Goal: Information Seeking & Learning: Learn about a topic

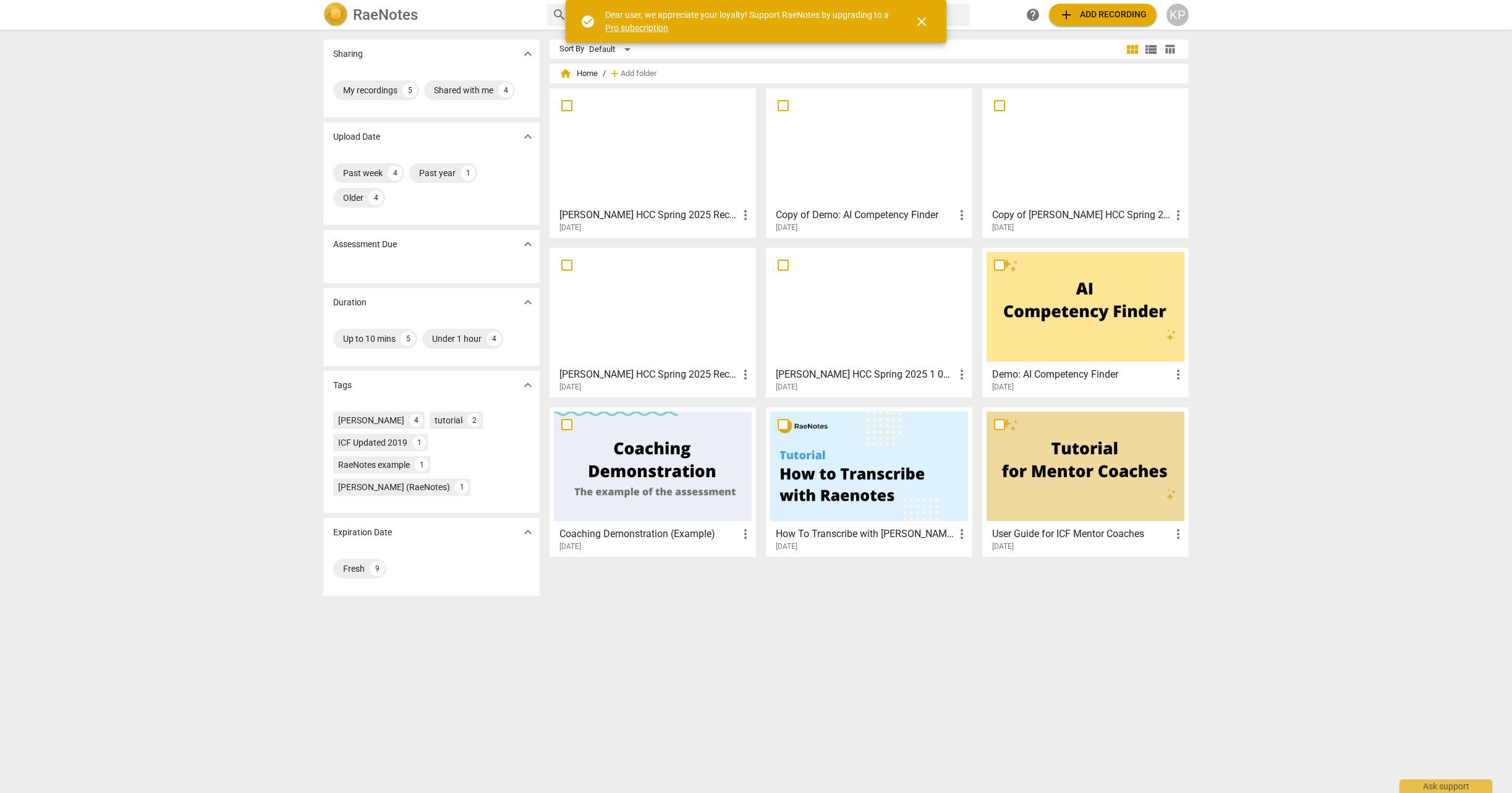
click at [631, 263] on div at bounding box center [653, 307] width 198 height 110
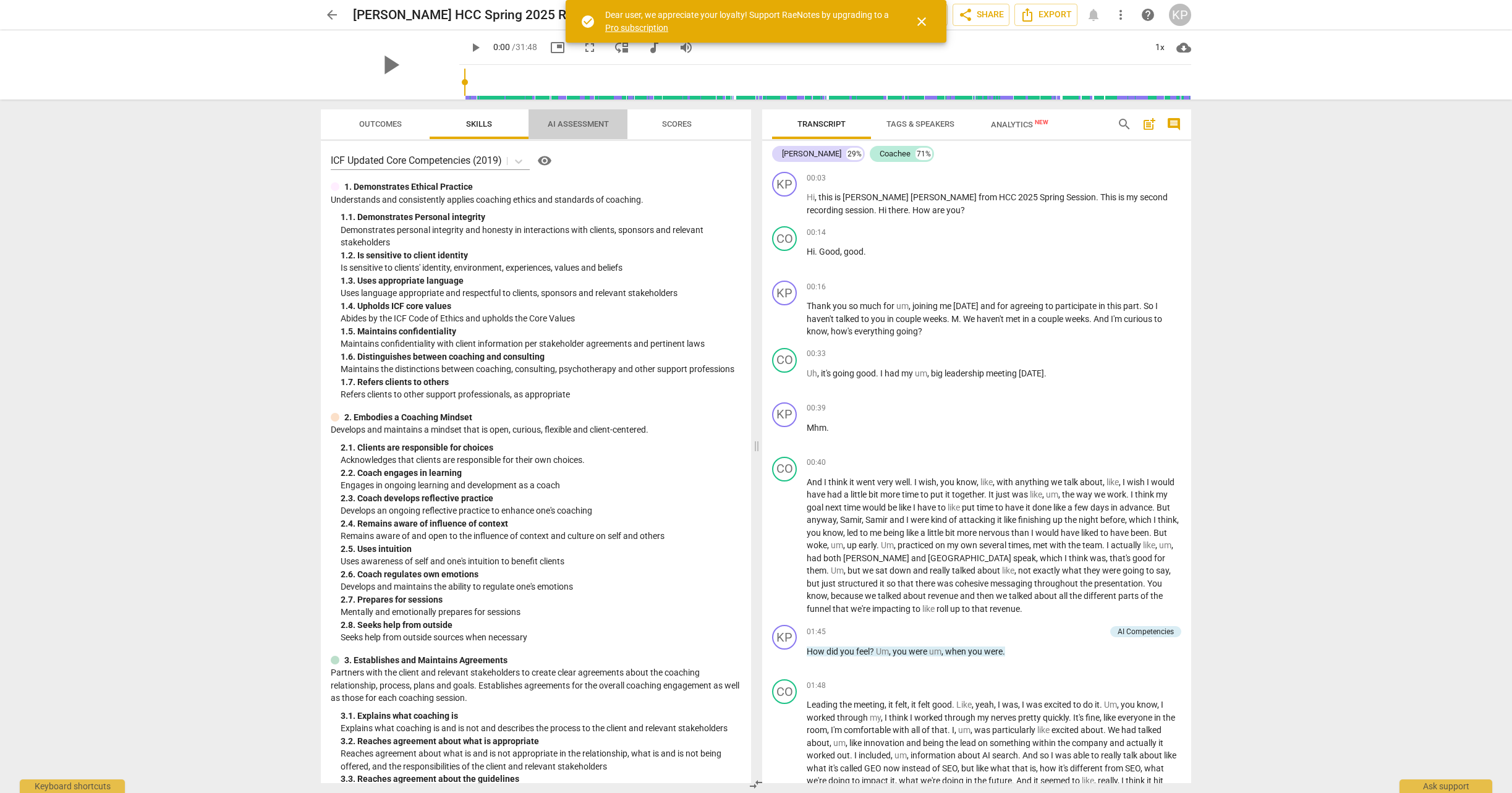
click at [571, 125] on span "AI Assessment" at bounding box center [578, 124] width 61 height 9
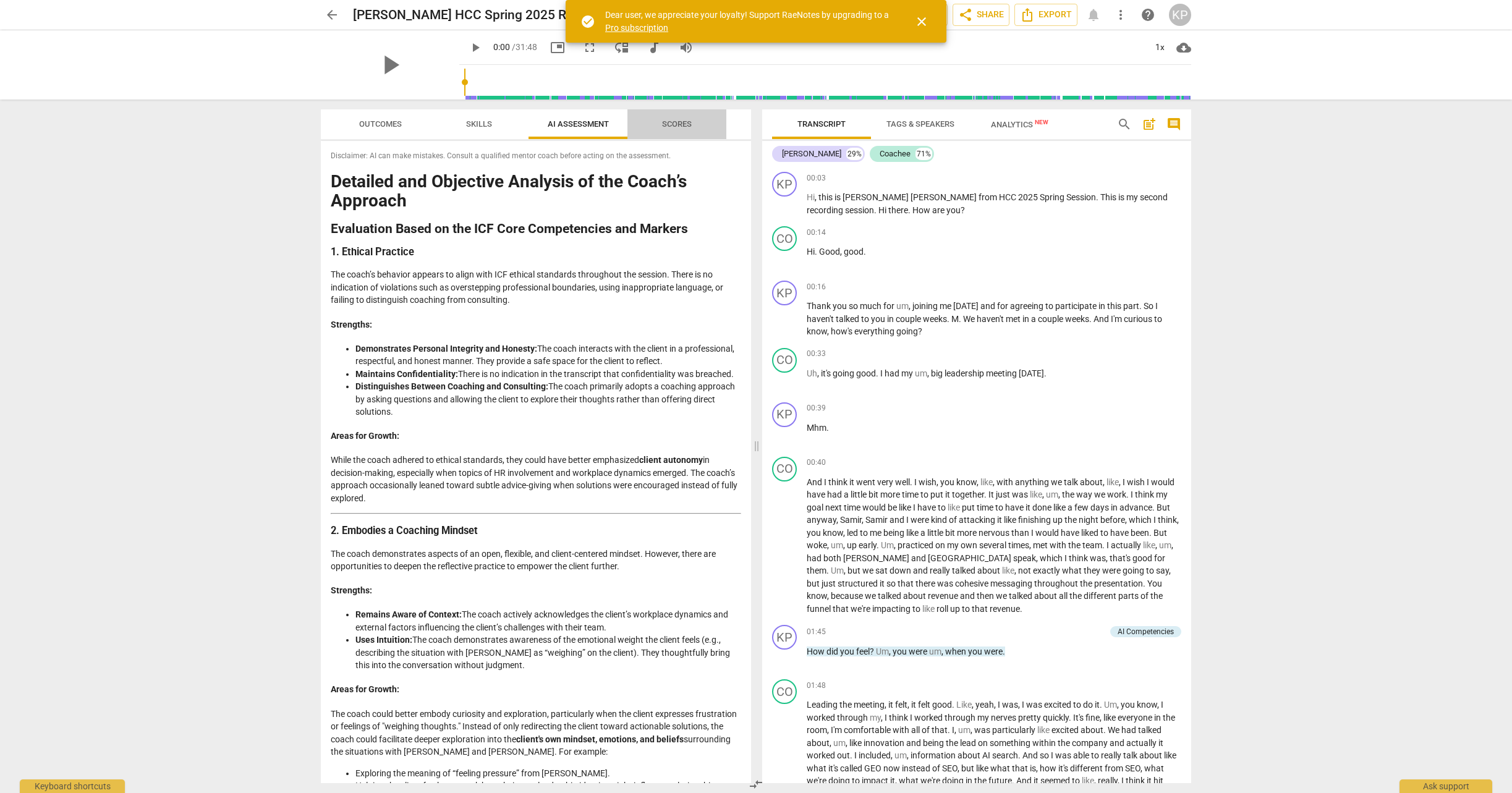
click at [675, 123] on span "Scores" at bounding box center [677, 124] width 29 height 9
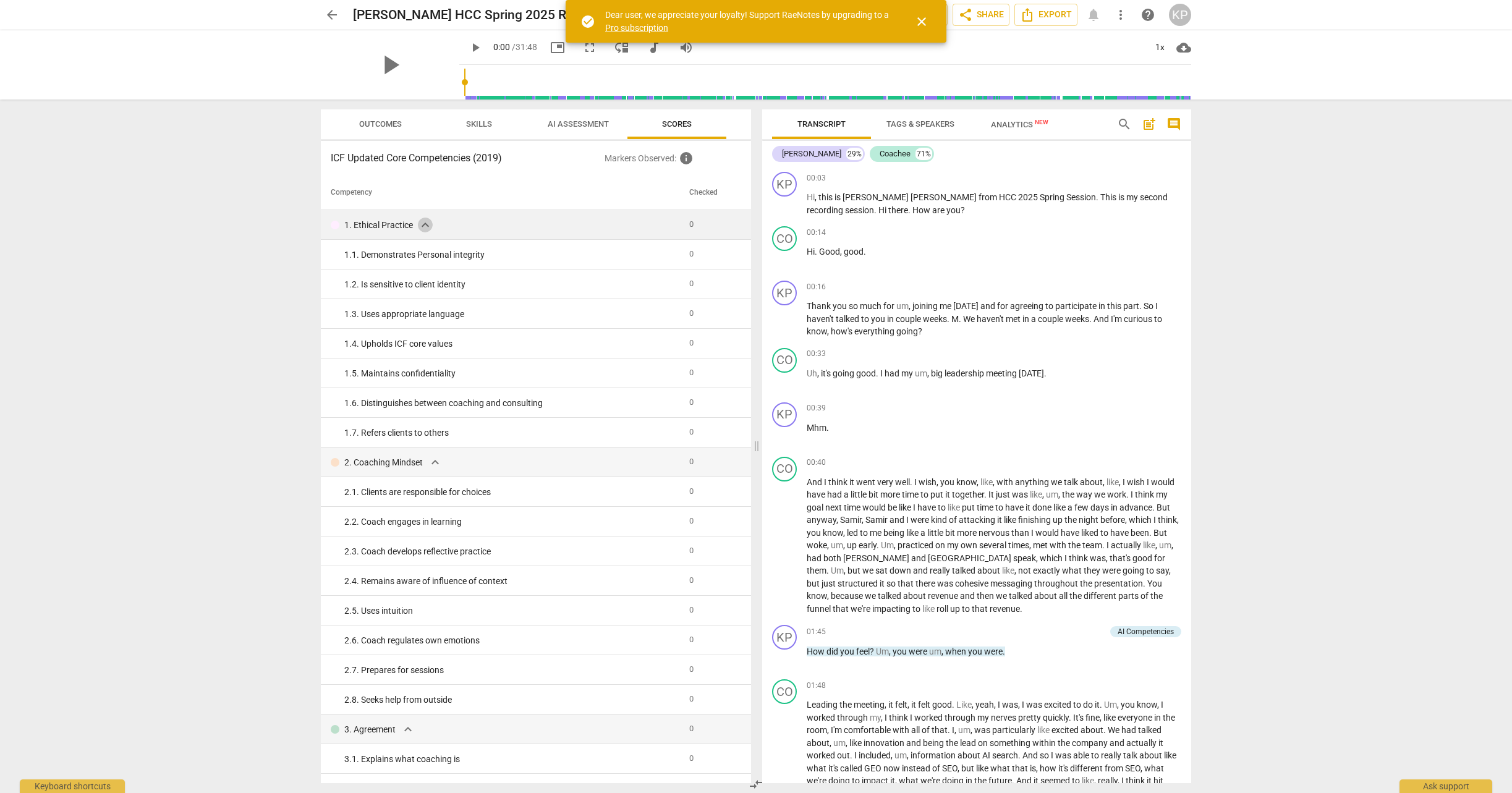
click at [422, 224] on span "expand_more" at bounding box center [425, 224] width 15 height 15
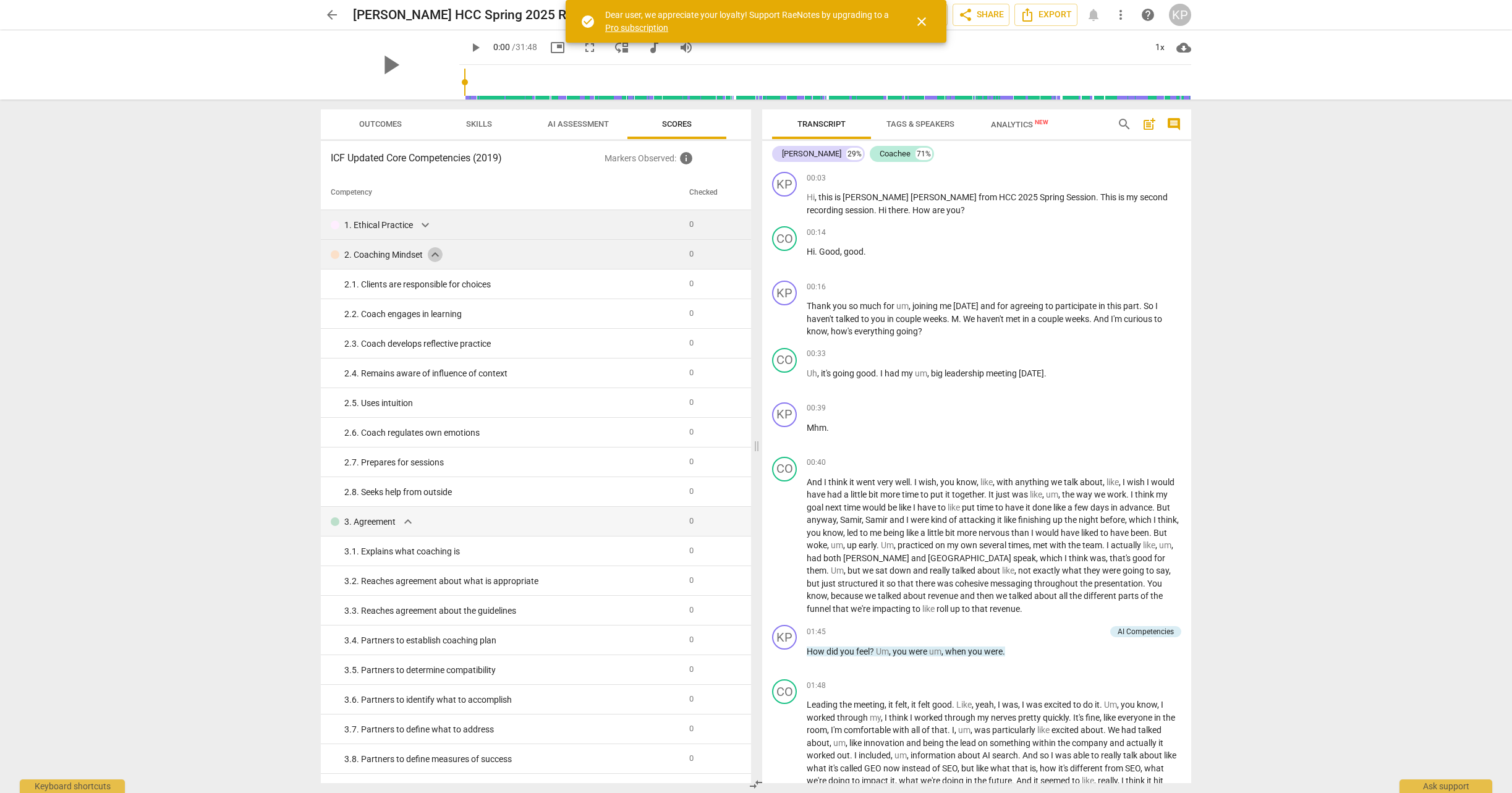
click at [433, 254] on span "expand_more" at bounding box center [436, 255] width 15 height 15
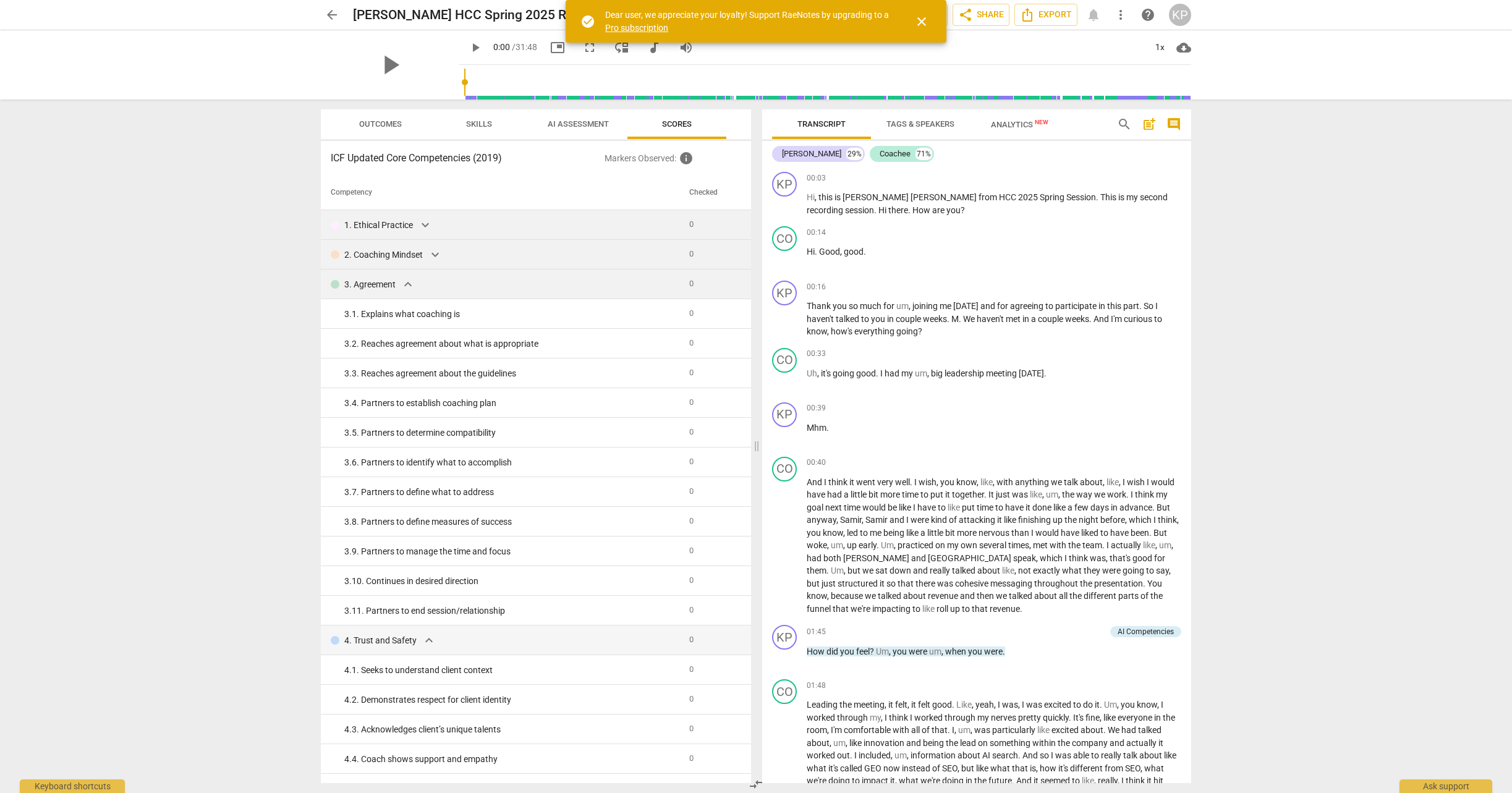
click at [408, 284] on span "expand_more" at bounding box center [408, 284] width 15 height 15
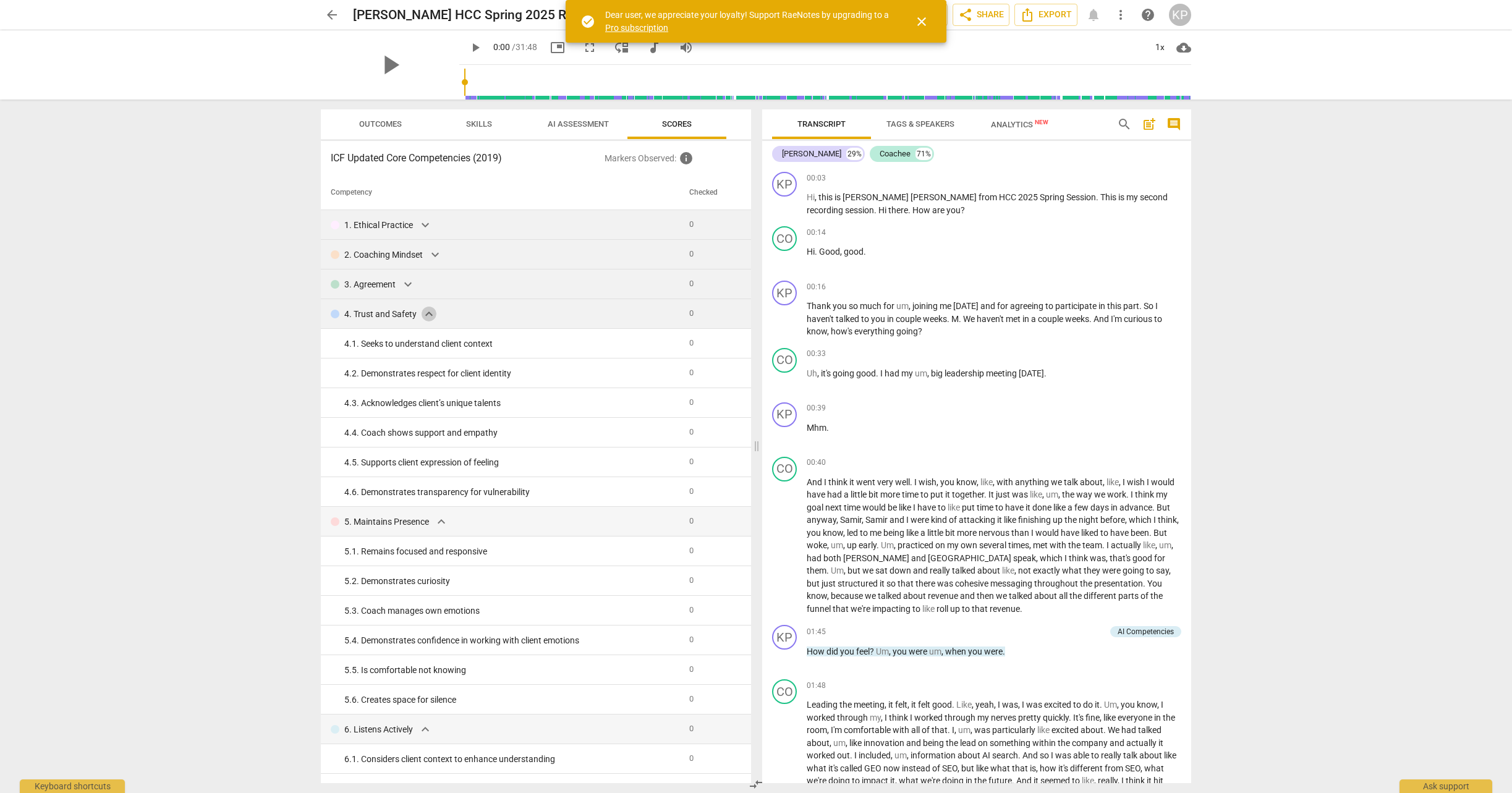
click at [428, 311] on span "expand_more" at bounding box center [429, 314] width 15 height 15
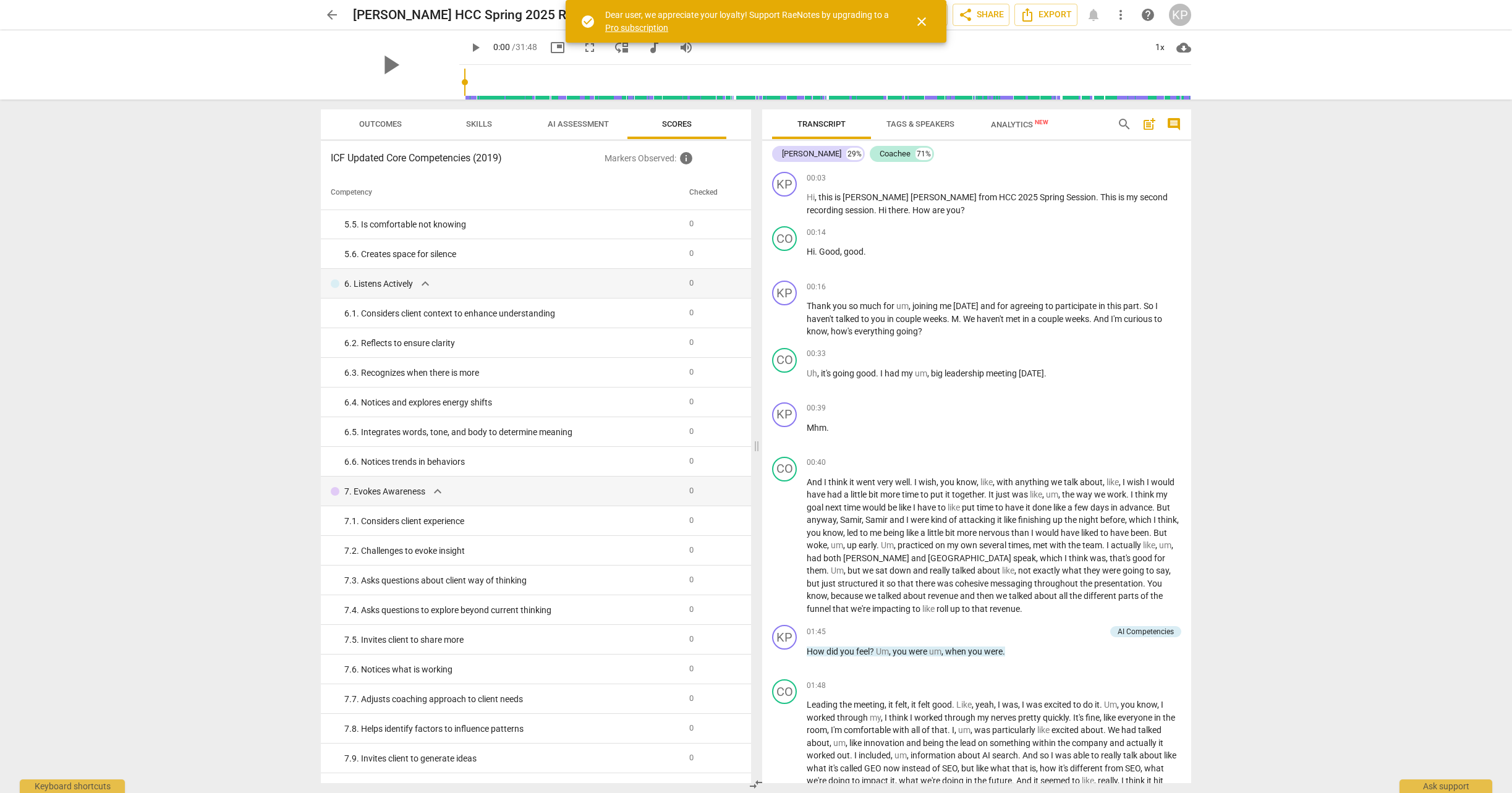
scroll to position [214, 0]
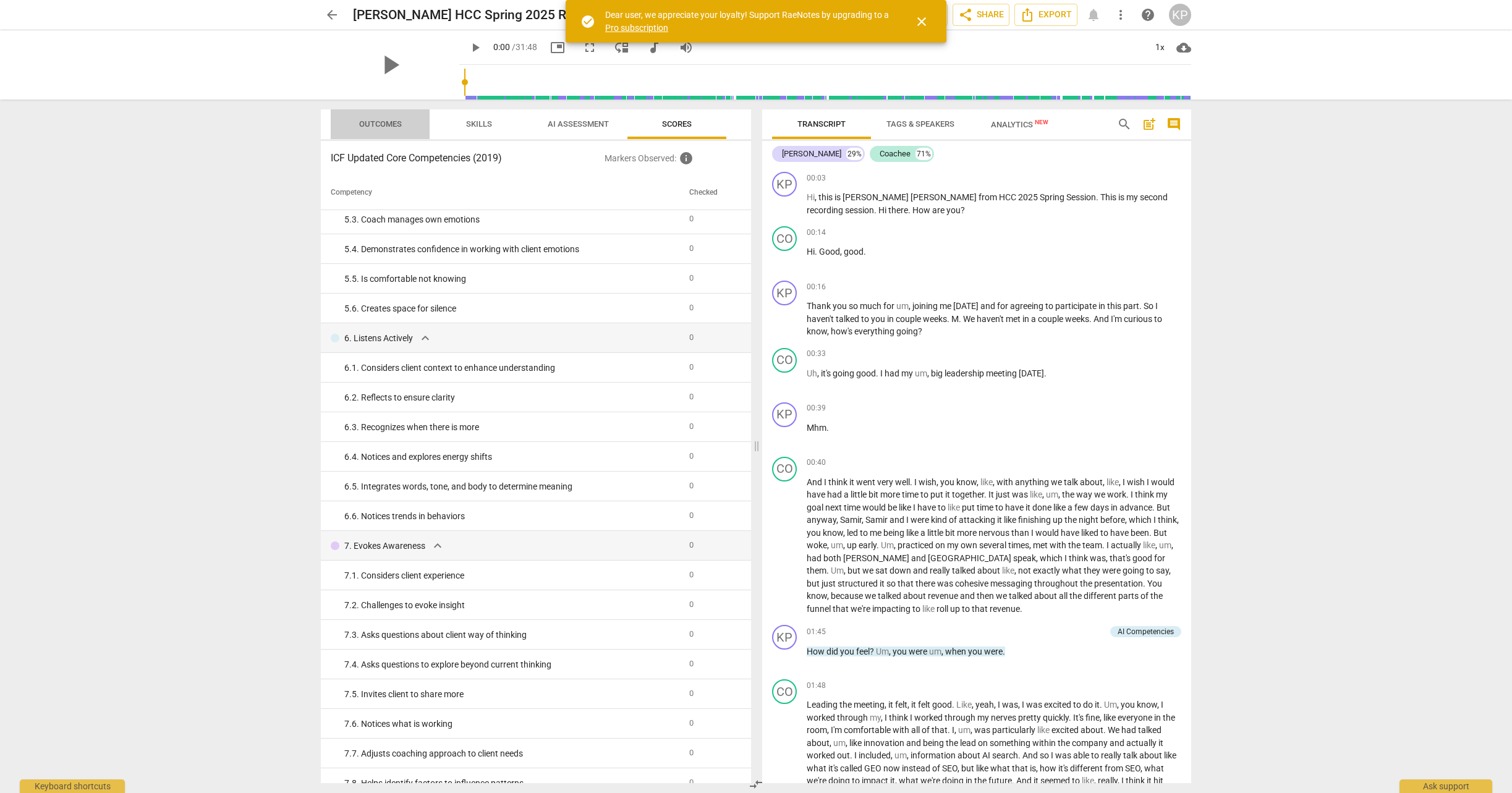
click at [379, 120] on span "Outcomes" at bounding box center [380, 124] width 43 height 9
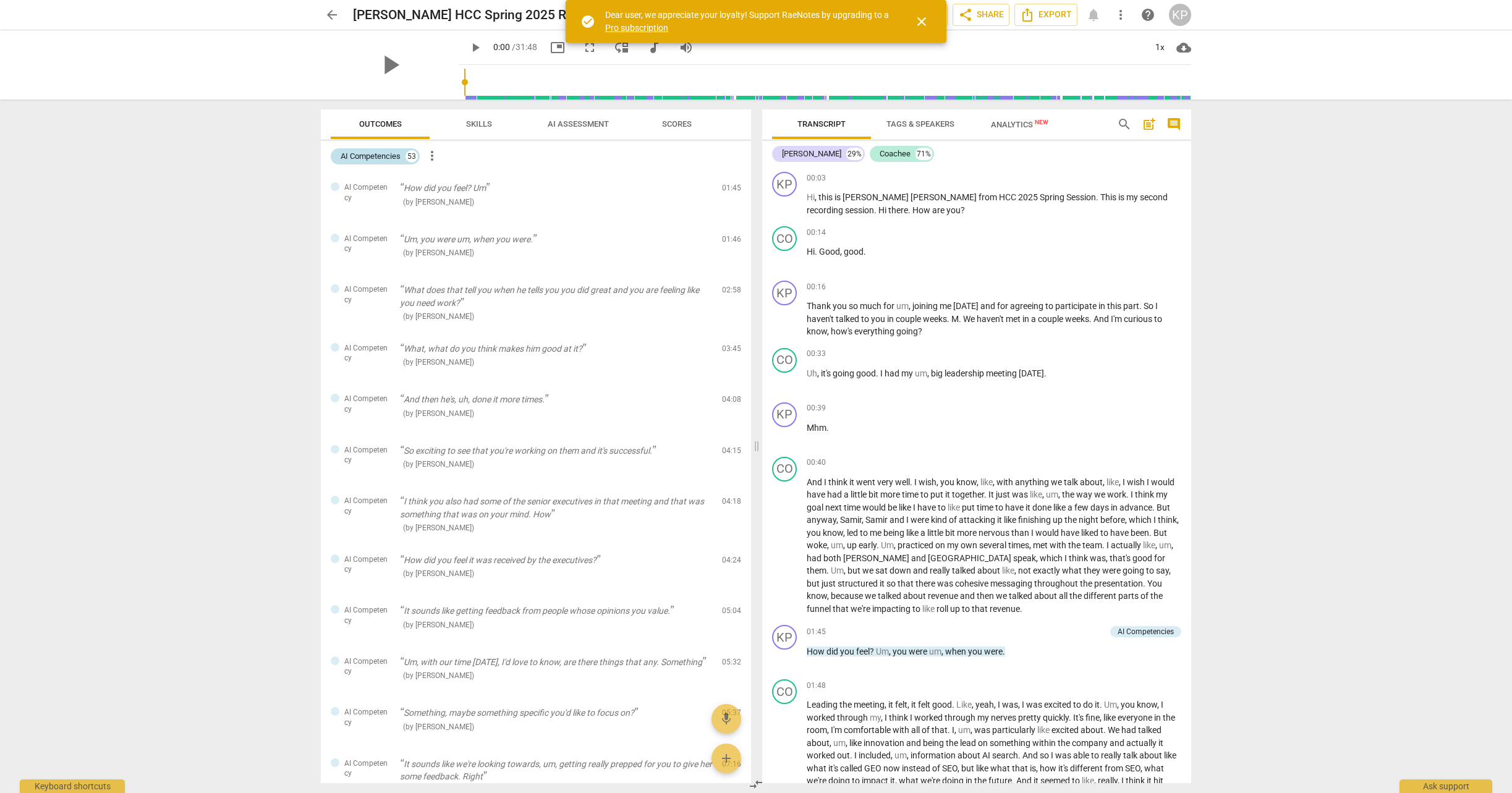
click at [415, 156] on div "53" at bounding box center [412, 157] width 13 height 13
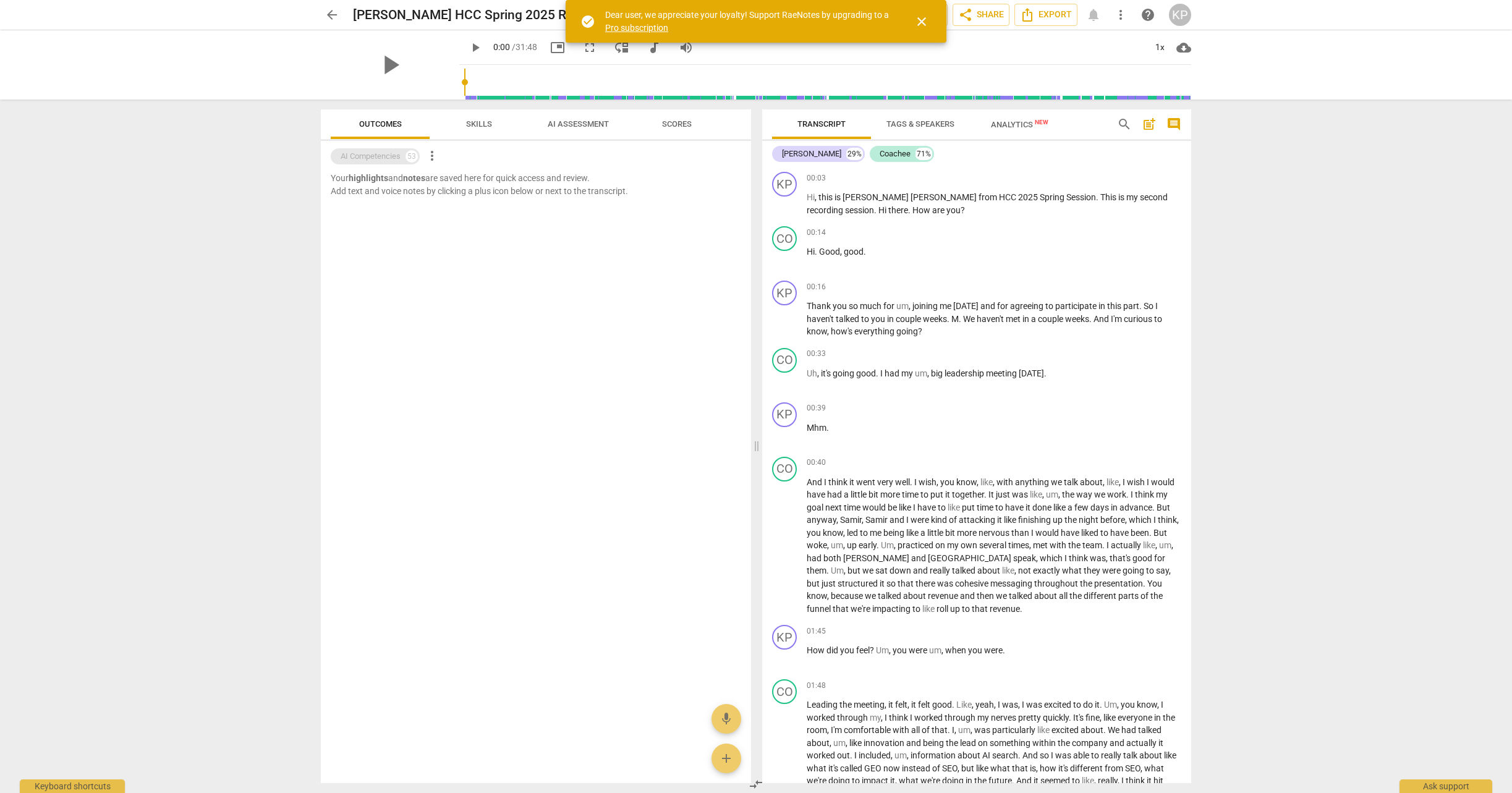
click at [412, 156] on div "53" at bounding box center [412, 157] width 13 height 13
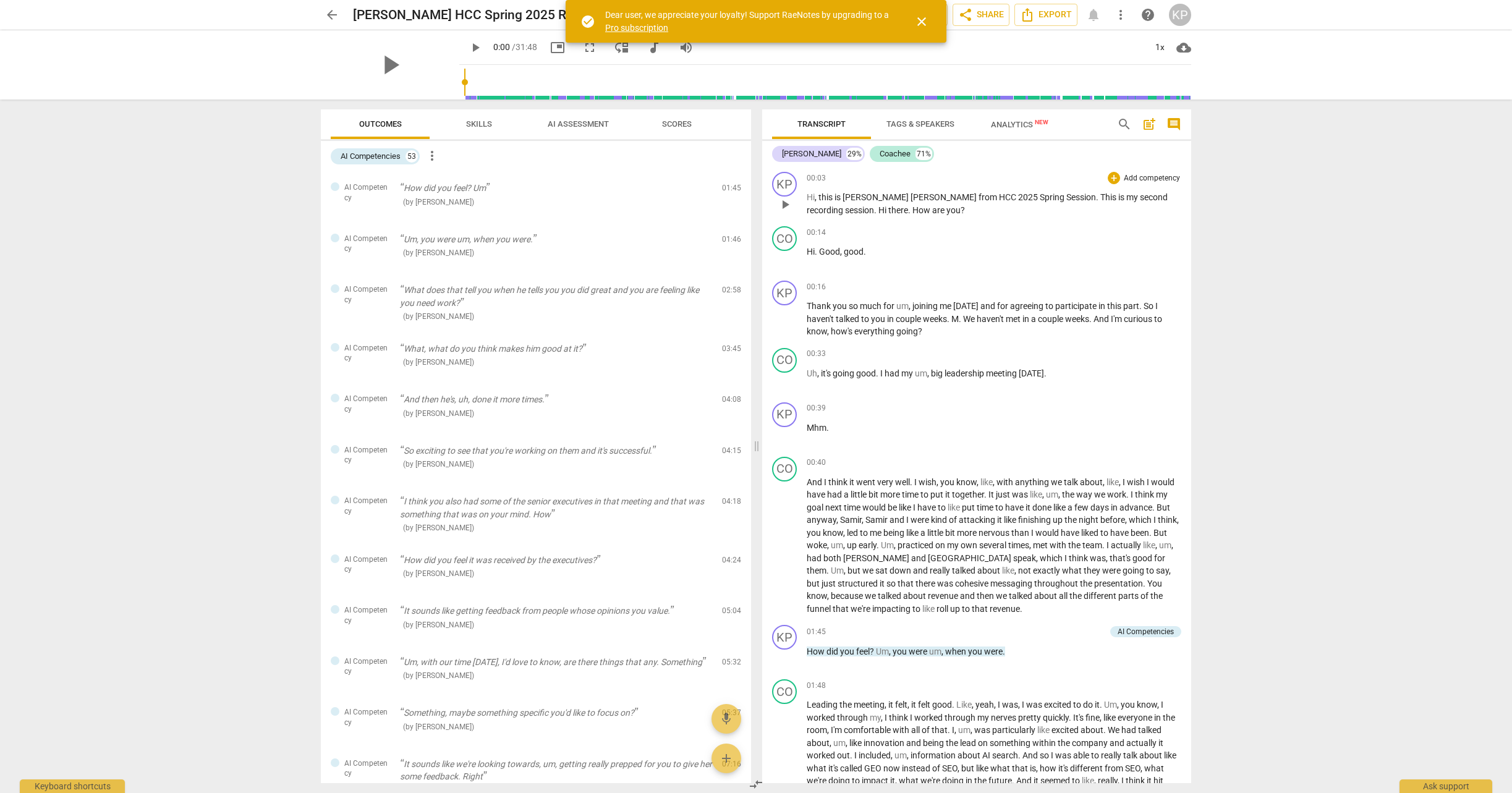
click at [1138, 176] on p "Add competency" at bounding box center [1152, 179] width 58 height 11
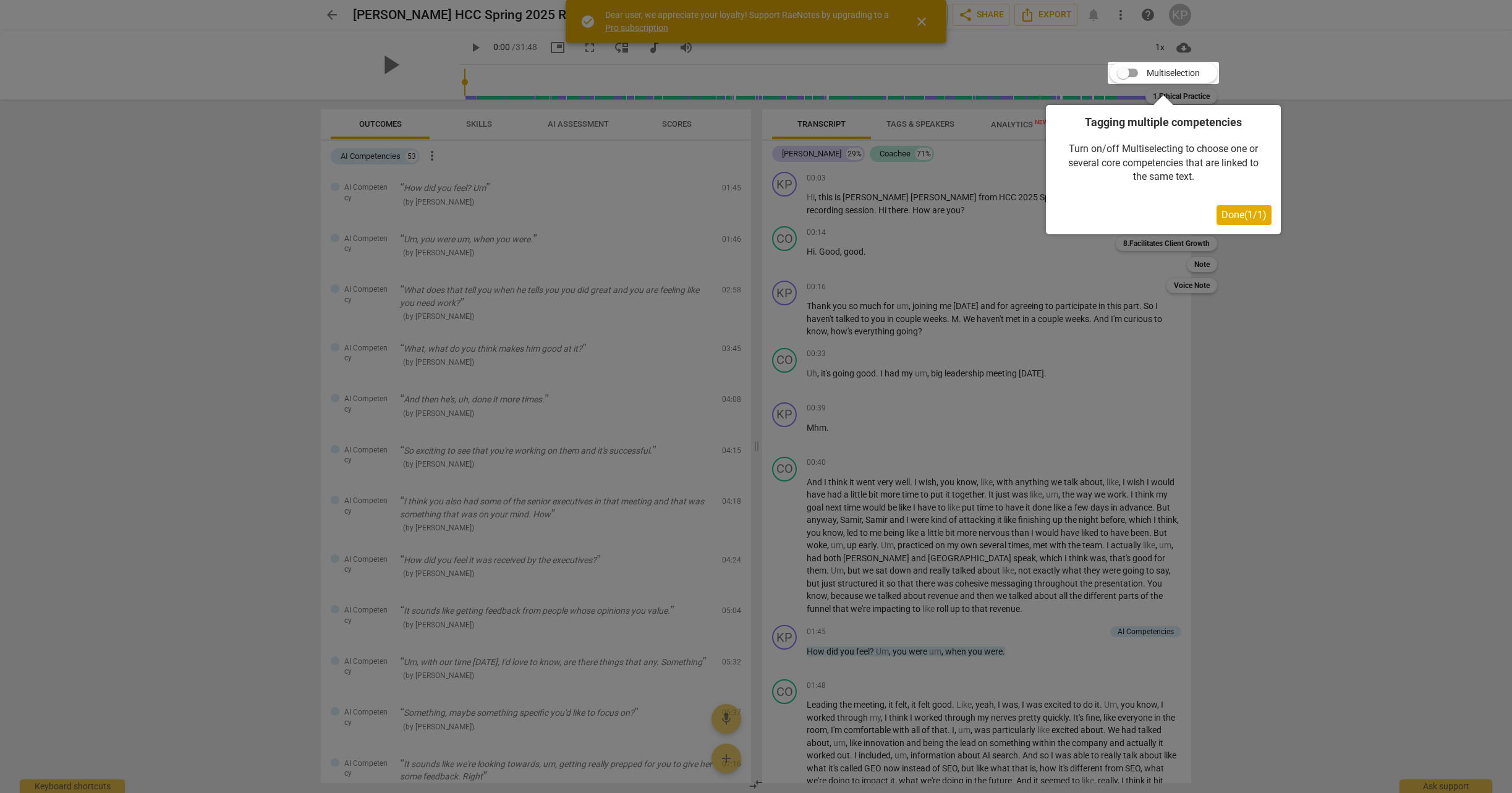
click at [1231, 212] on span "Done ( 1 / 1 )" at bounding box center [1244, 214] width 45 height 12
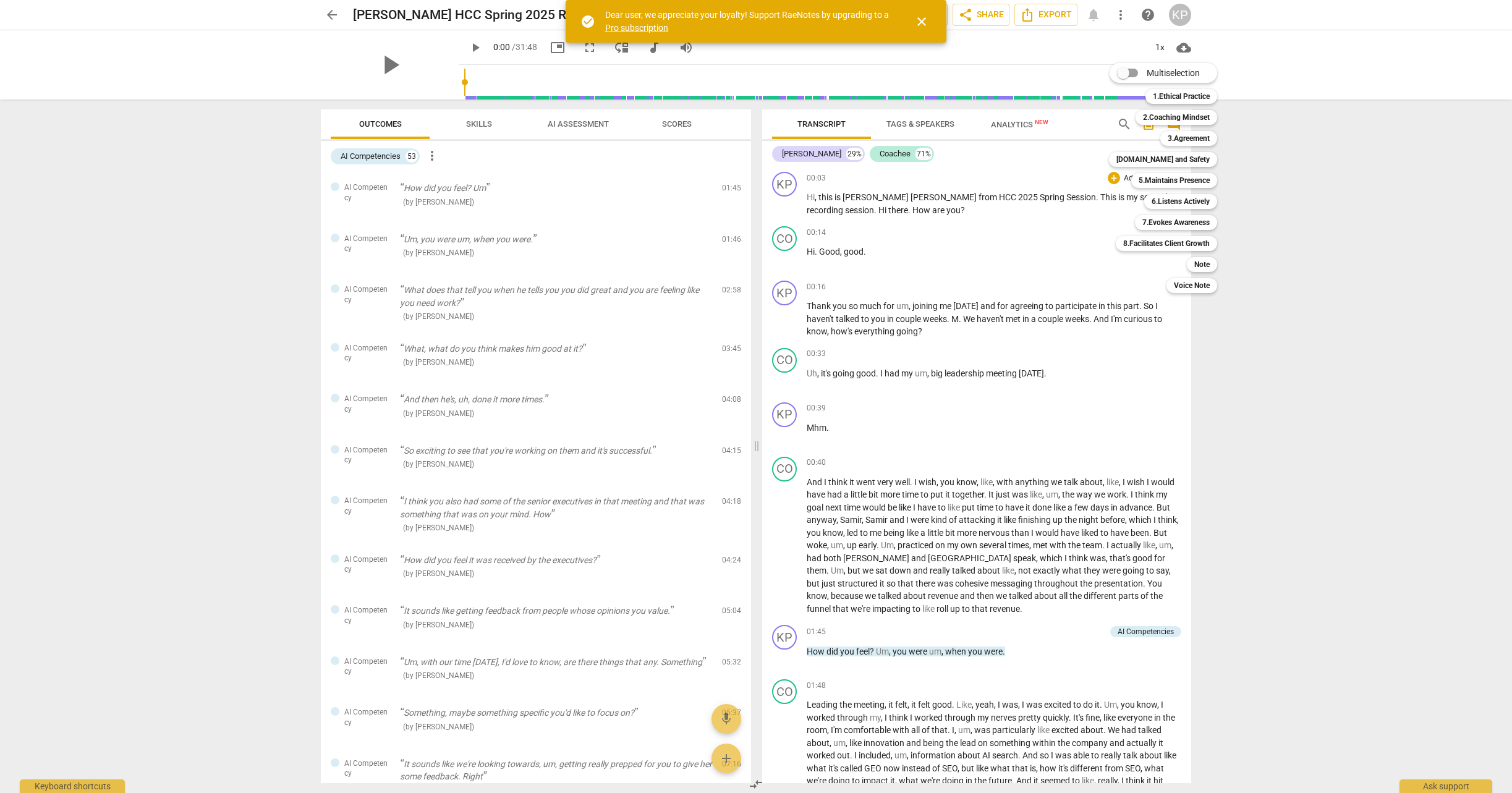
click at [1354, 234] on div at bounding box center [756, 396] width 1512 height 793
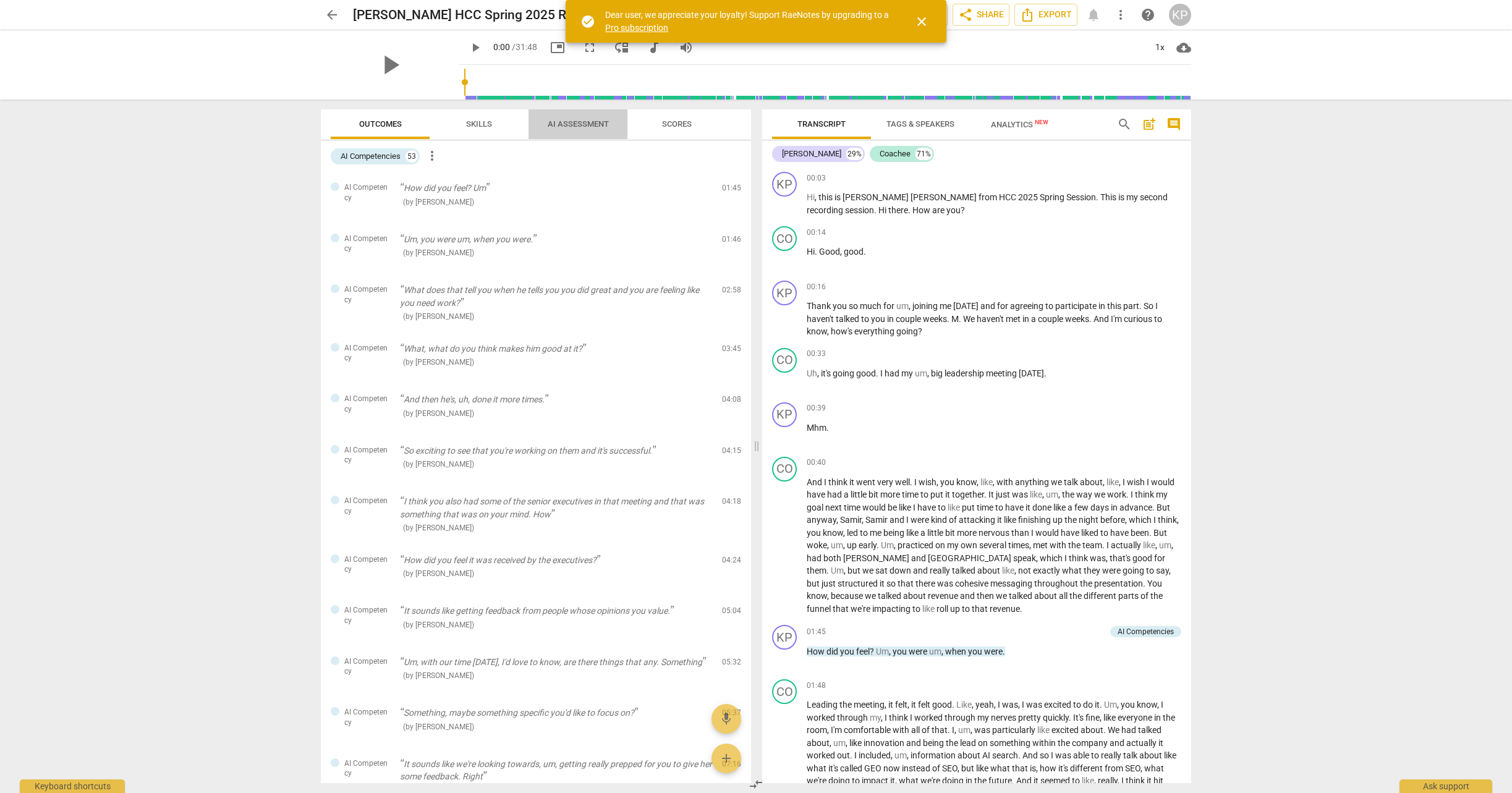
click at [579, 120] on span "AI Assessment" at bounding box center [578, 124] width 61 height 9
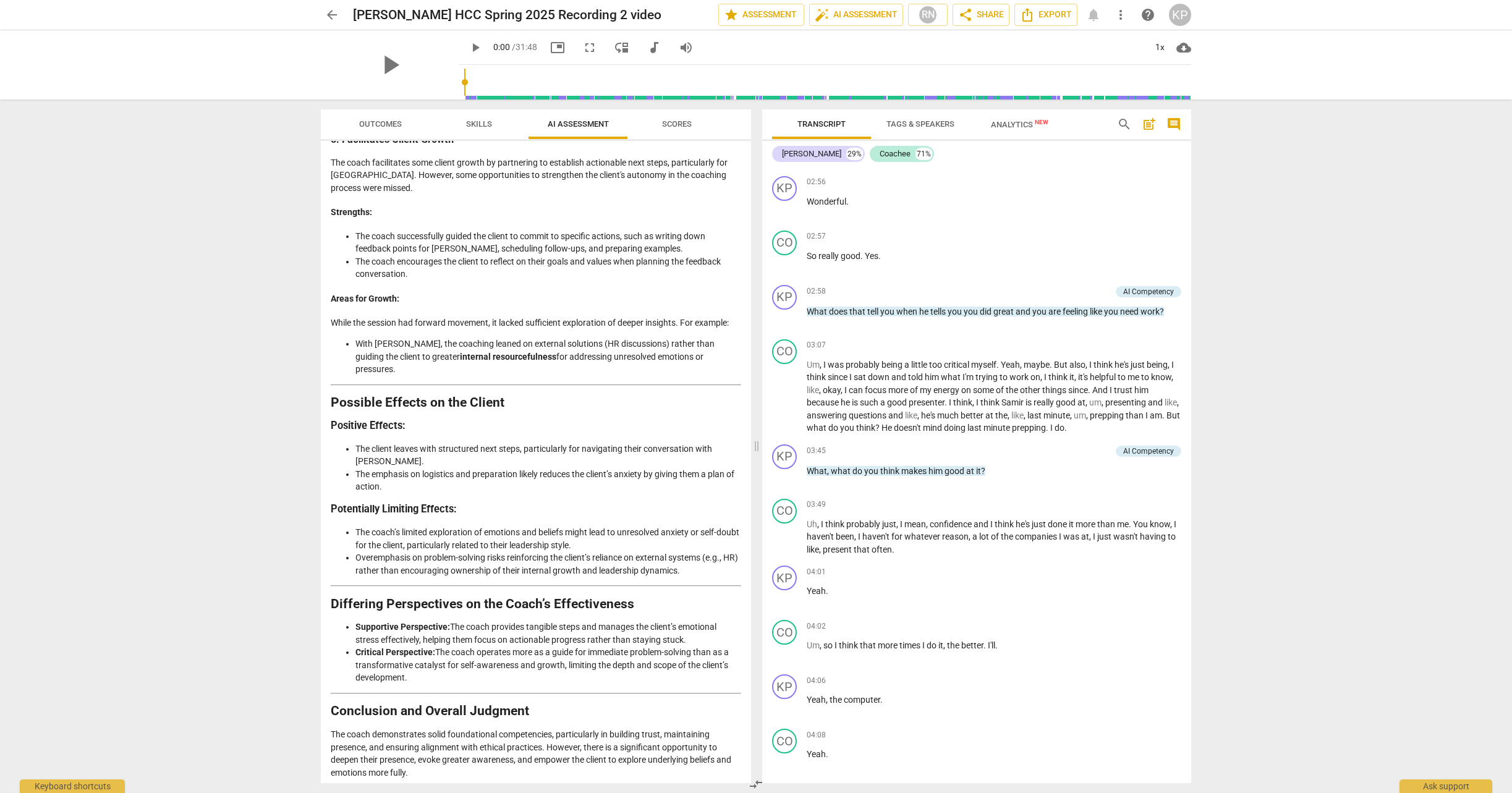
scroll to position [2121, 0]
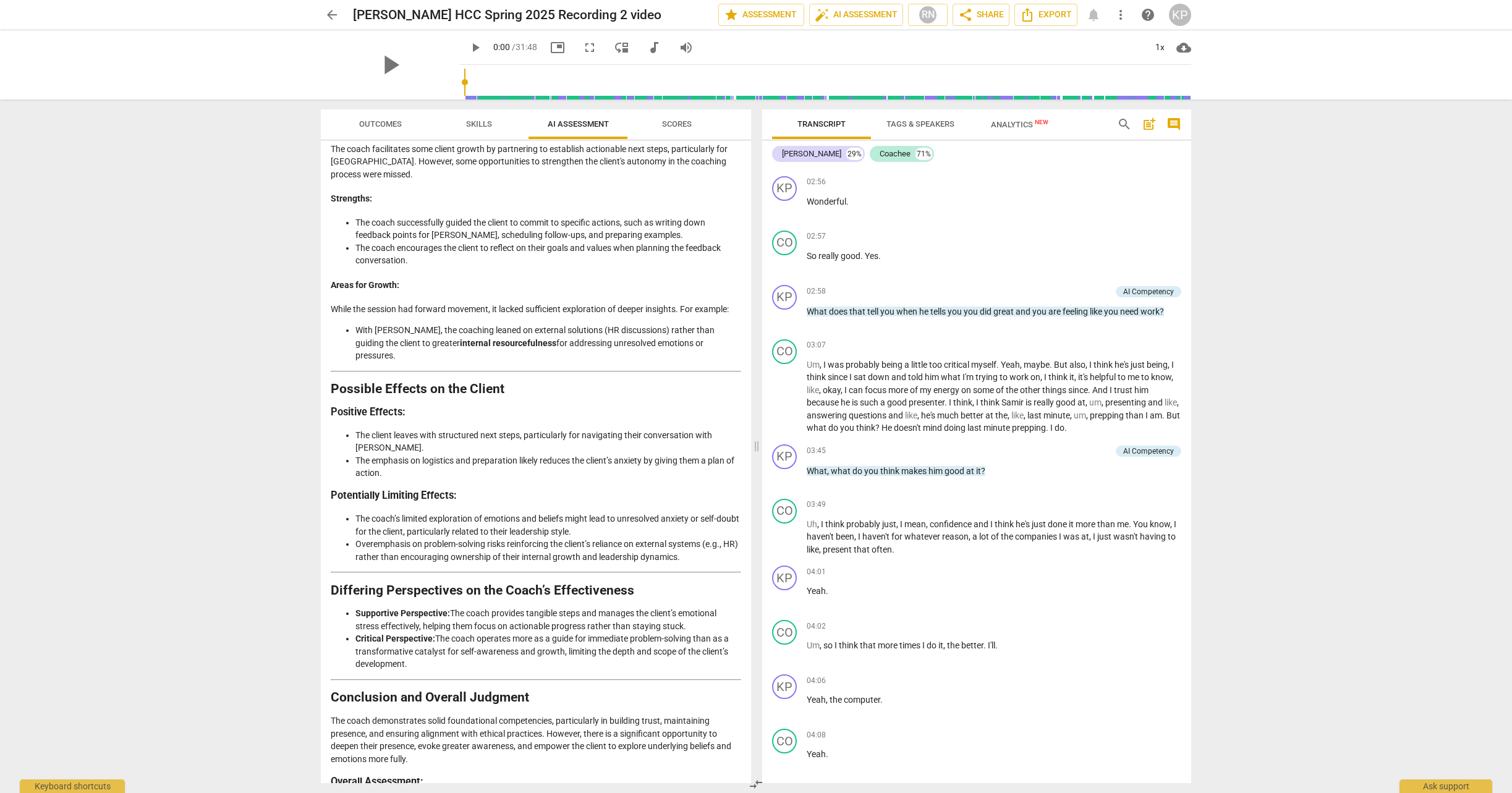
click at [1012, 123] on span "Analytics New" at bounding box center [1019, 124] width 58 height 9
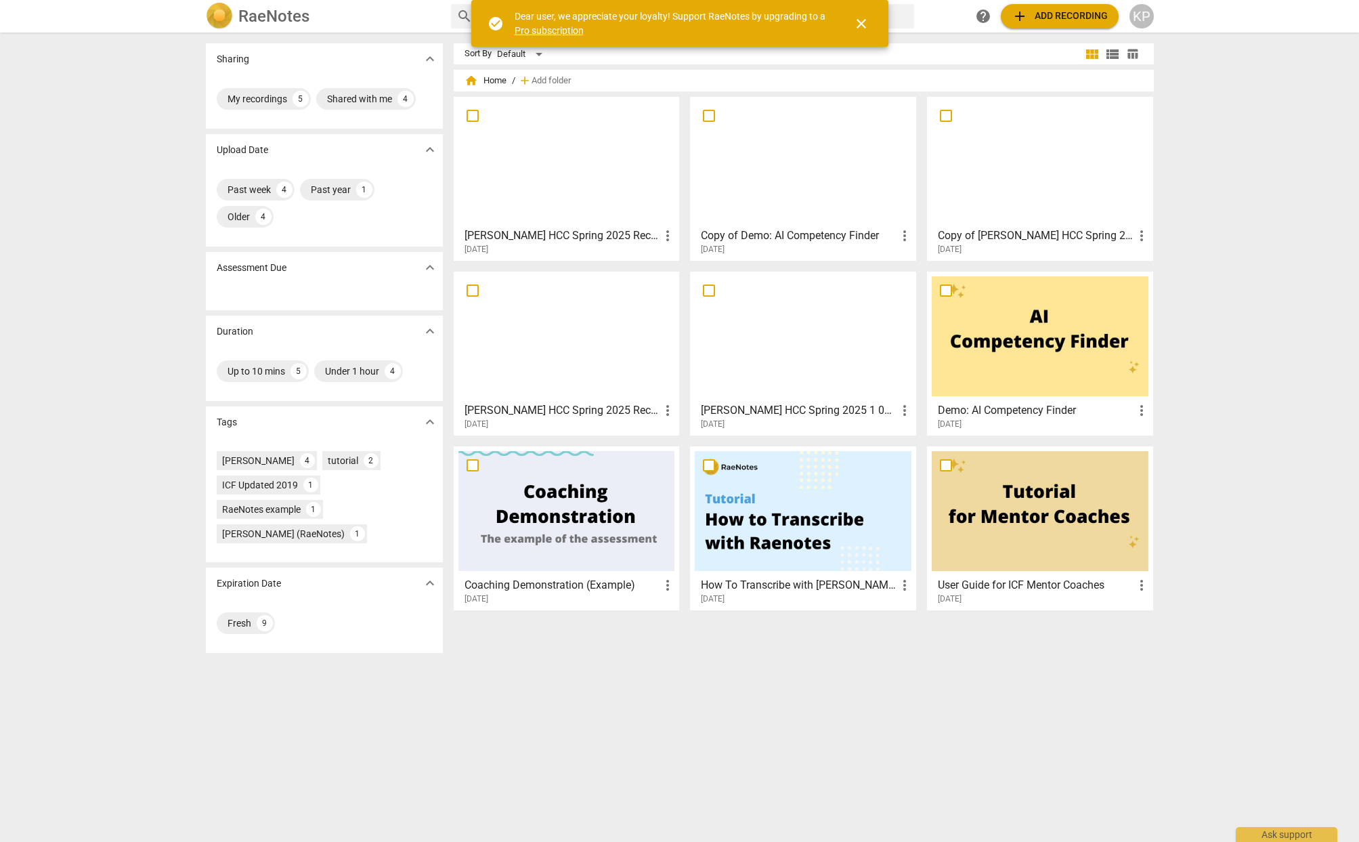
click at [774, 345] on div at bounding box center [803, 336] width 217 height 120
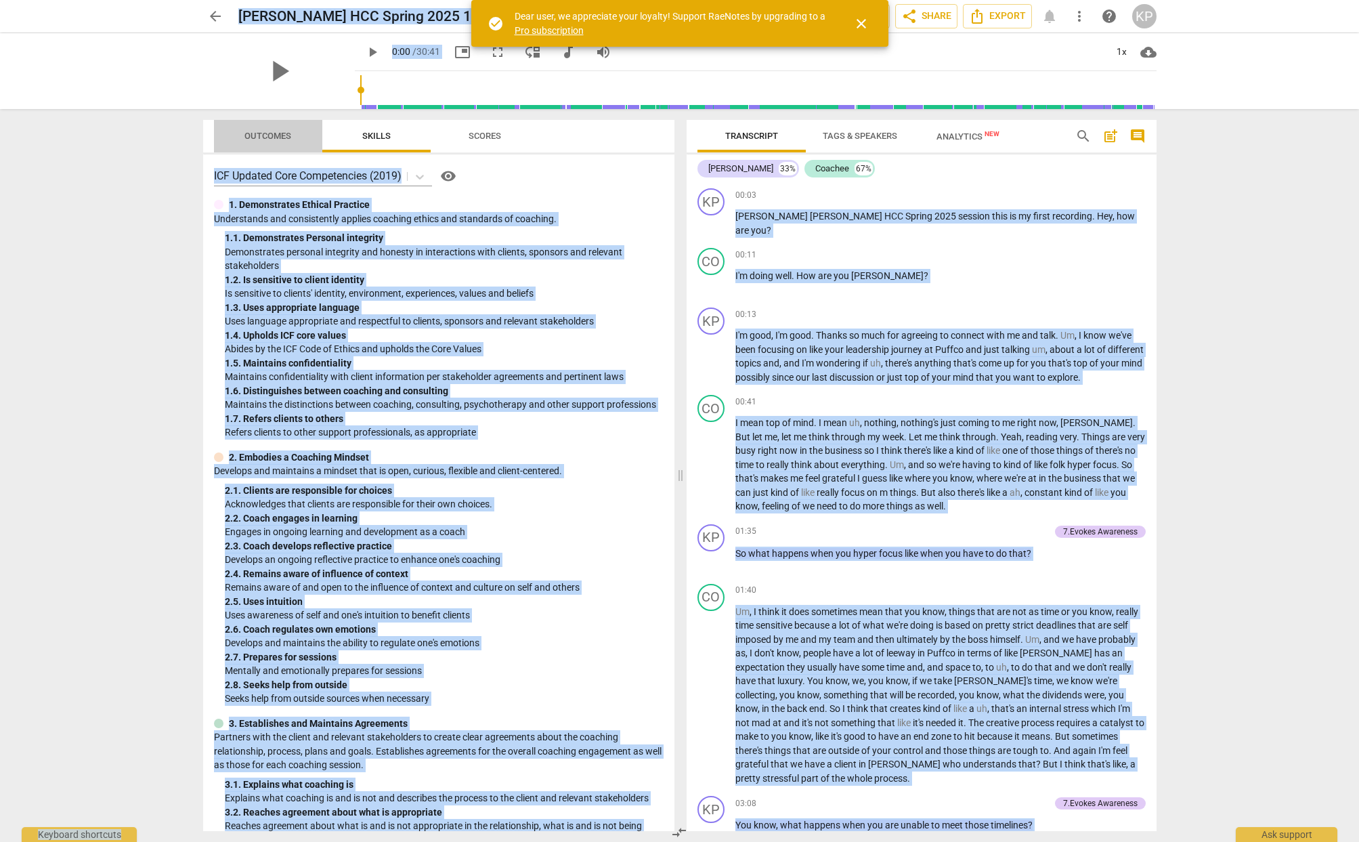
click at [256, 132] on span "Outcomes" at bounding box center [267, 136] width 47 height 10
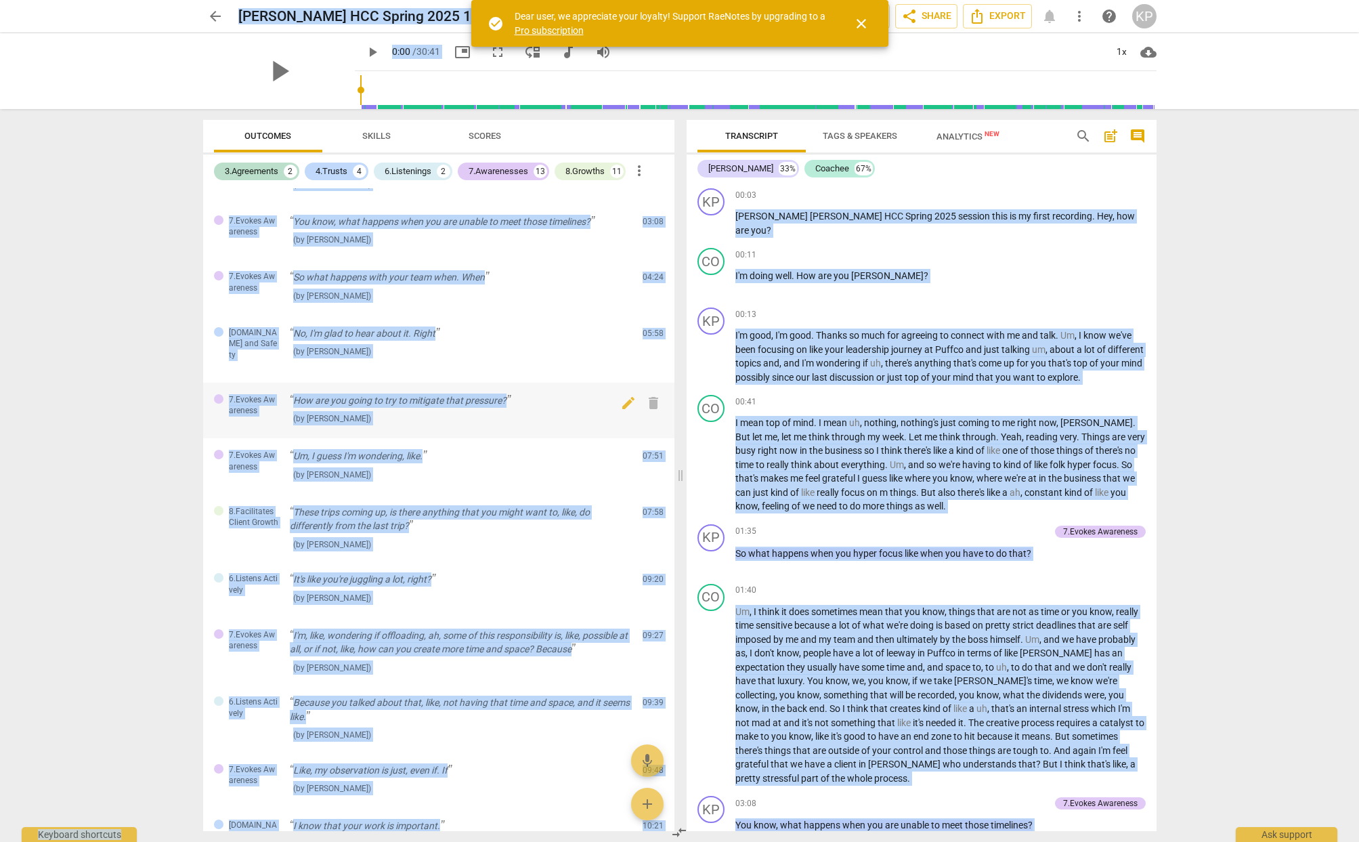
scroll to position [51, 0]
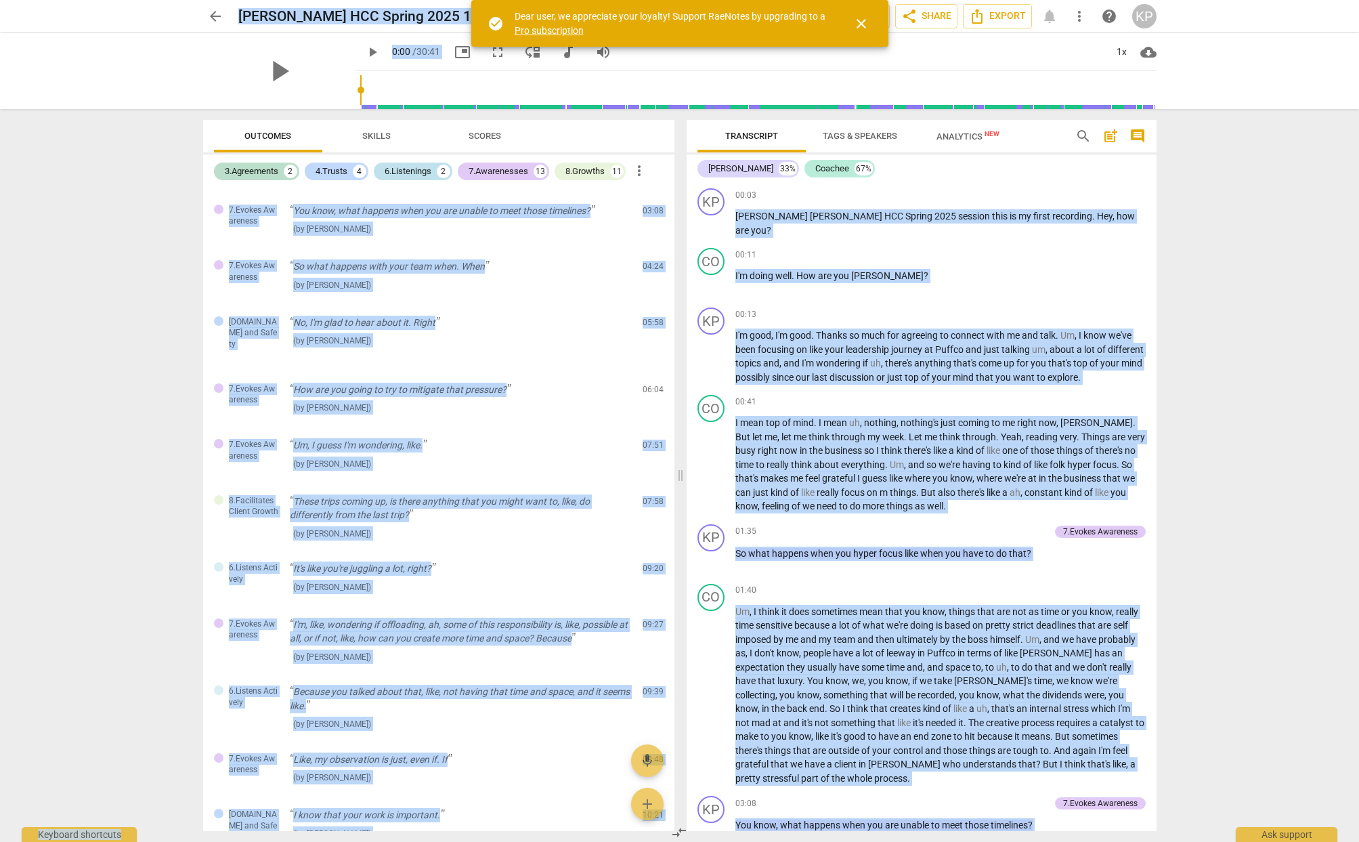
click at [429, 171] on div "6.Listenings" at bounding box center [408, 172] width 47 height 14
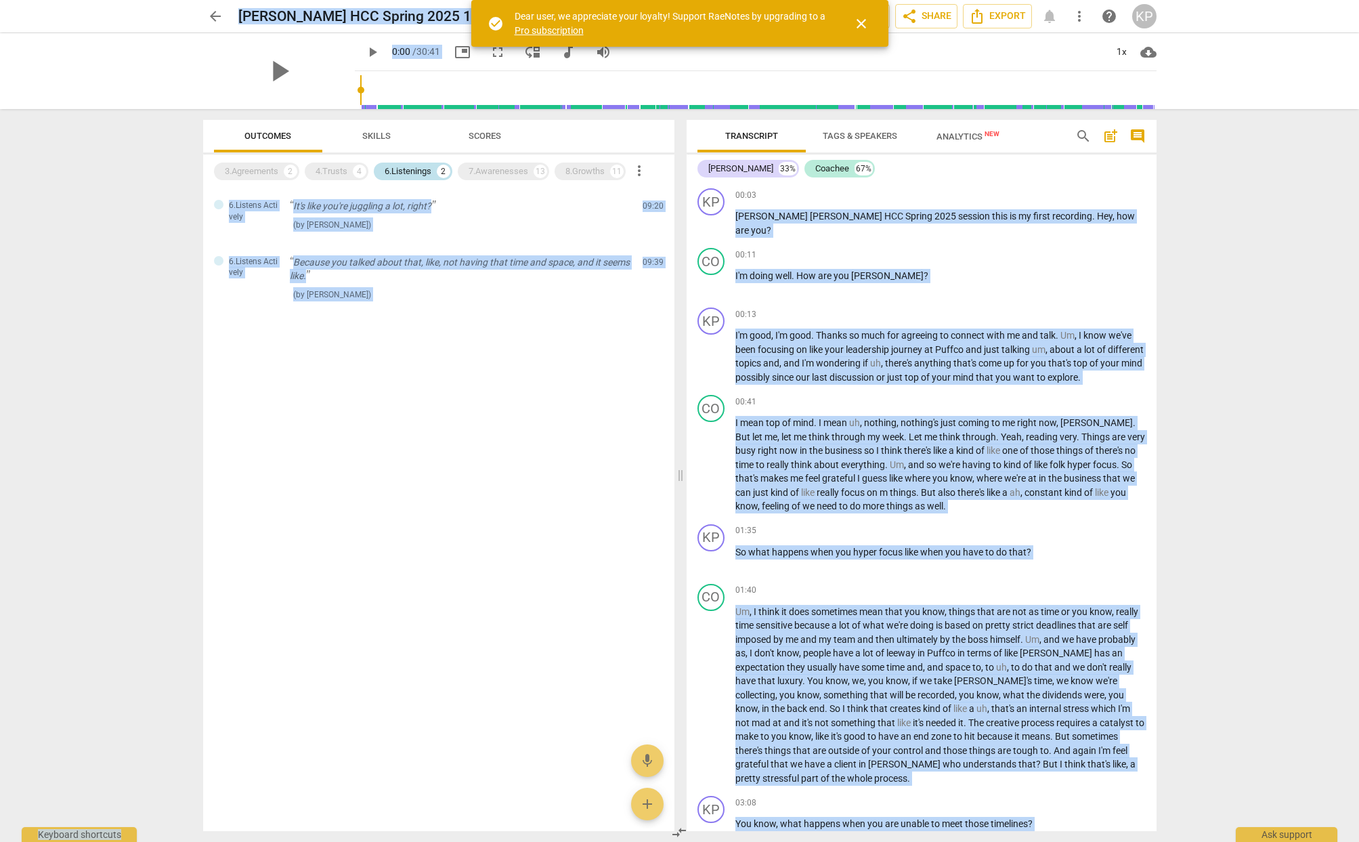
scroll to position [0, 0]
click at [342, 172] on div "4.Trusts" at bounding box center [332, 172] width 32 height 14
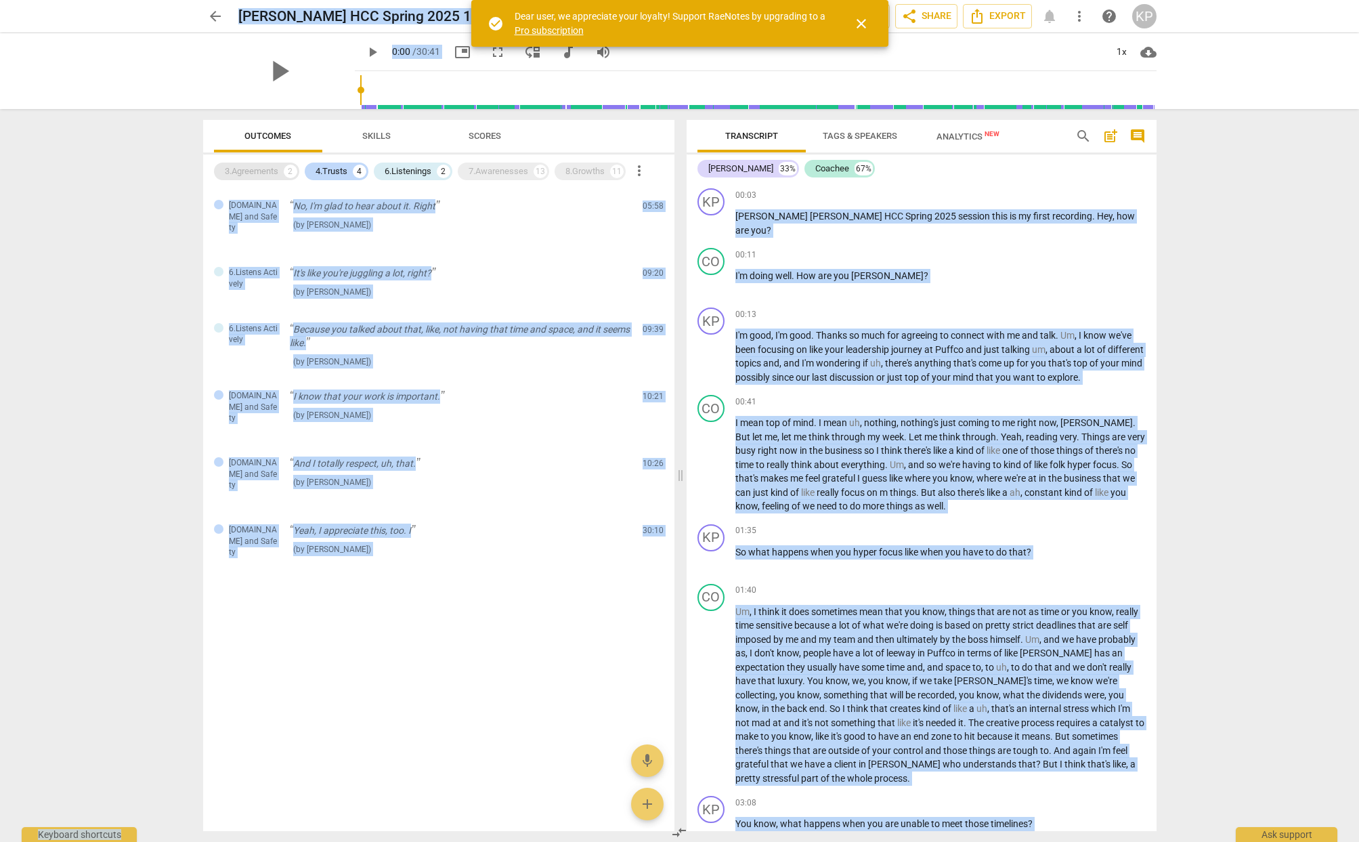
click at [244, 171] on div "3.Agreements" at bounding box center [251, 172] width 53 height 14
